Goal: Navigation & Orientation: Find specific page/section

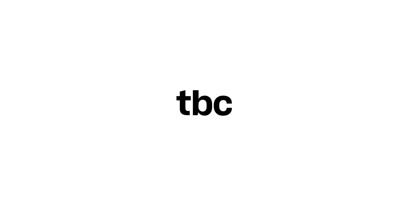
scroll to position [11, 0]
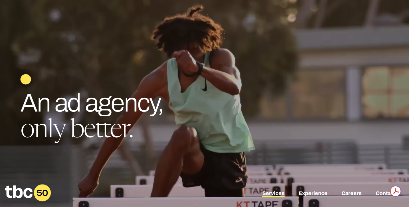
click at [271, 193] on link "Services" at bounding box center [273, 194] width 22 height 7
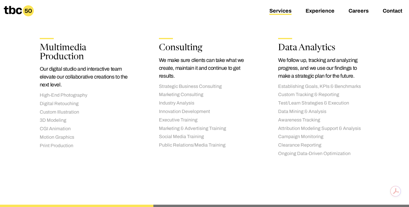
scroll to position [954, 0]
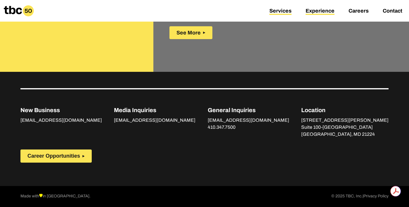
click at [322, 13] on link "Experience" at bounding box center [320, 11] width 29 height 7
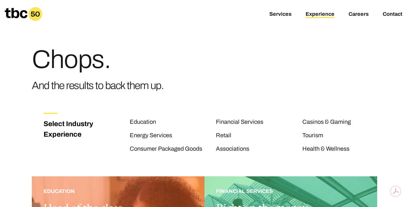
click at [22, 18] on icon at bounding box center [24, 14] width 38 height 14
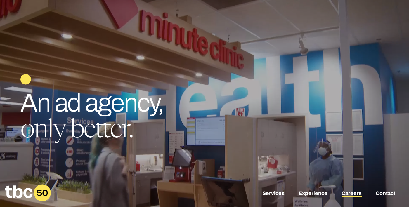
click at [353, 193] on link "Careers" at bounding box center [352, 194] width 20 height 7
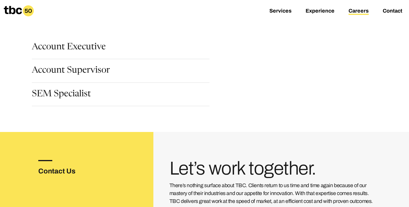
scroll to position [79, 0]
click at [57, 93] on link "SEM Specialist" at bounding box center [61, 95] width 59 height 10
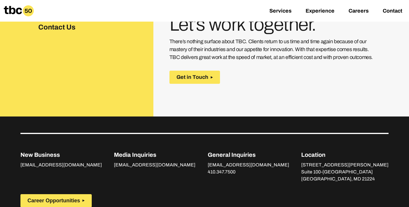
scroll to position [967, 0]
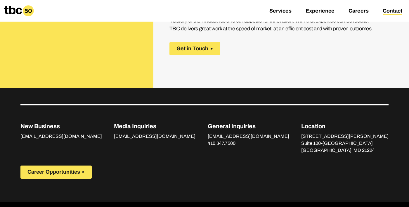
click at [387, 14] on link "Contact" at bounding box center [393, 11] width 20 height 7
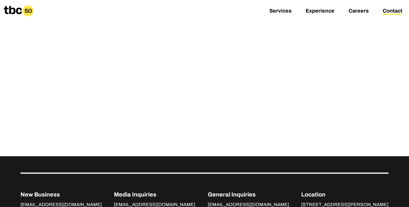
scroll to position [250, 0]
